Goal: Information Seeking & Learning: Learn about a topic

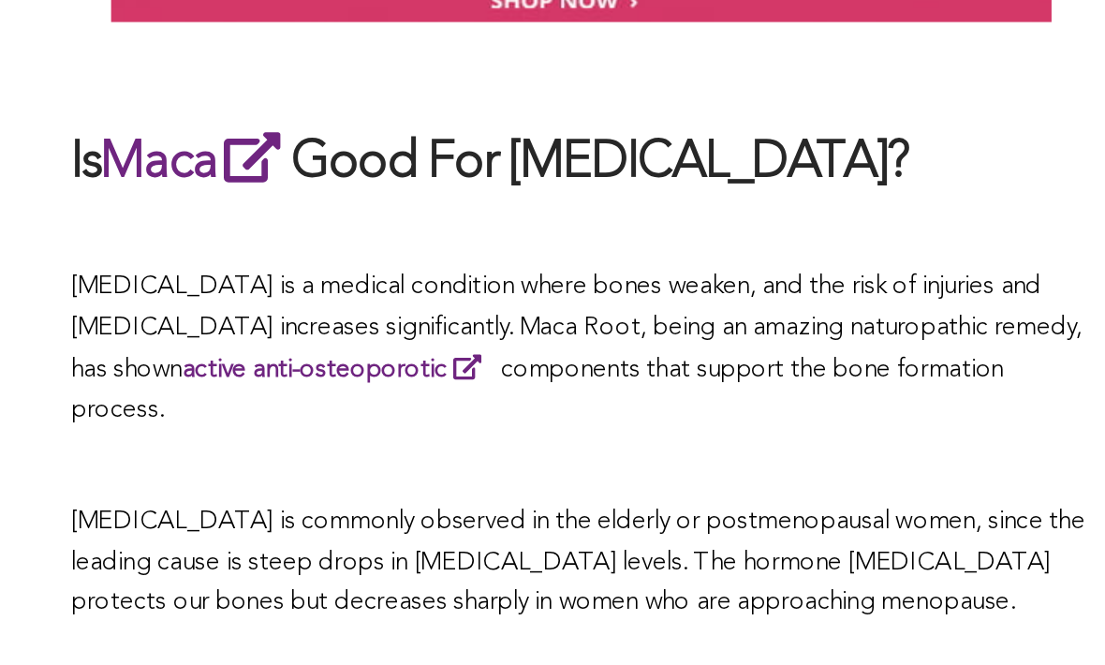
scroll to position [5772, 0]
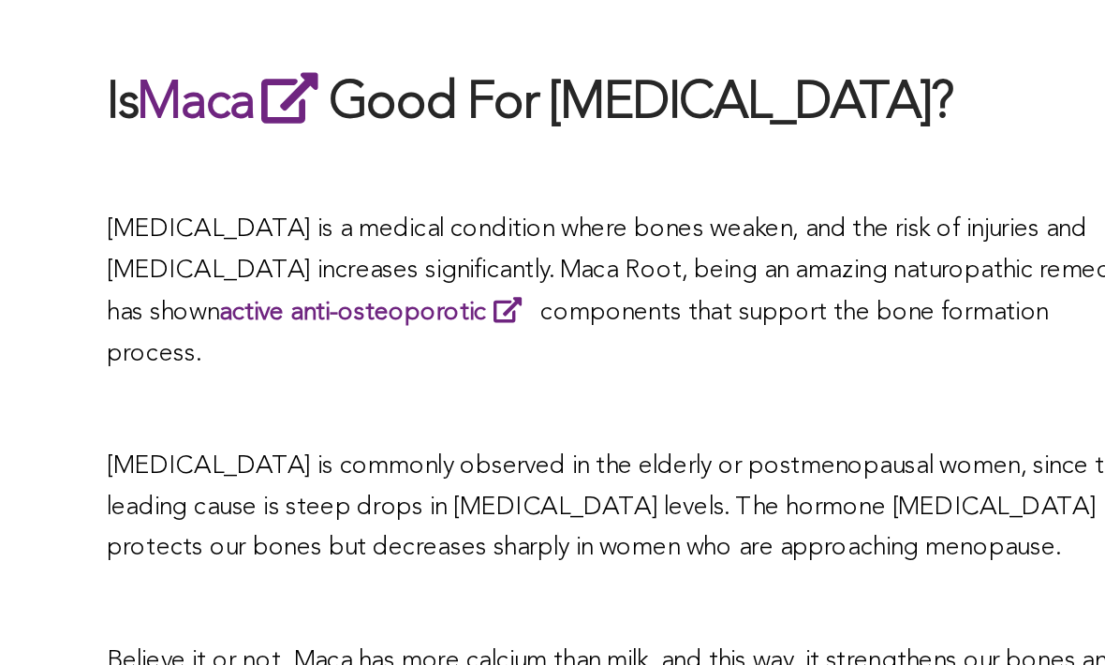
scroll to position [6034, 0]
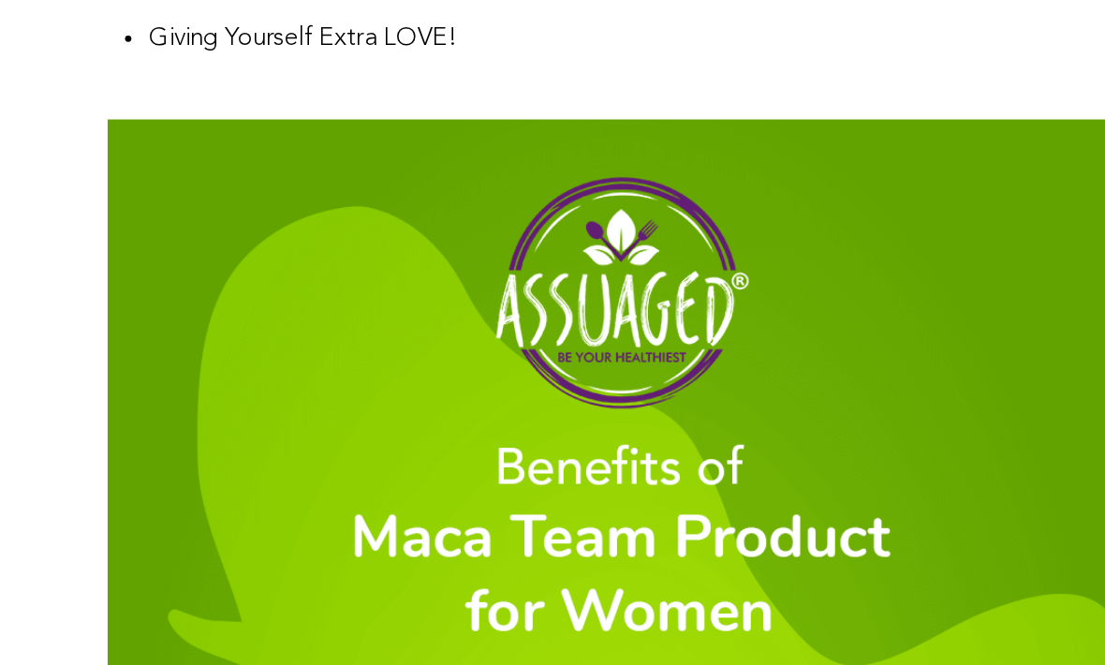
scroll to position [6683, 0]
